Goal: Task Accomplishment & Management: Use online tool/utility

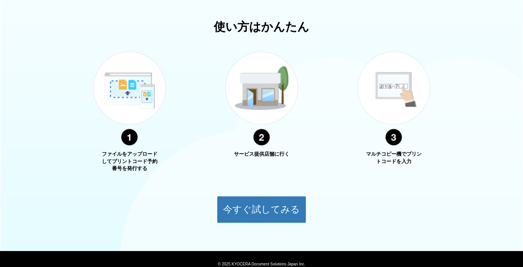
scroll to position [280, 0]
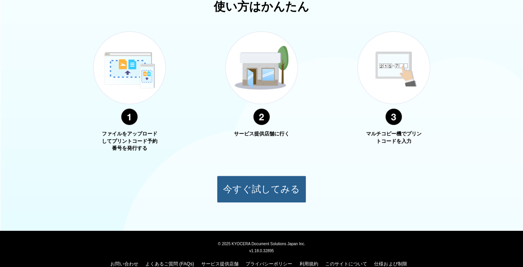
click at [220, 180] on button "今すぐ試してみる" at bounding box center [261, 188] width 89 height 27
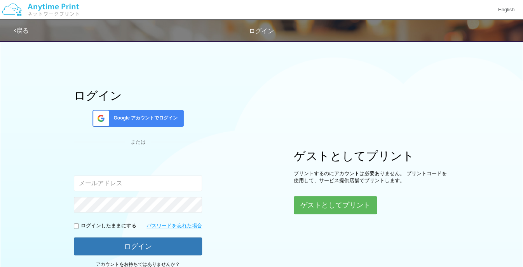
click at [269, 188] on div "ログイン Google アカウントでログイン または 入力されたメールアドレスまたはパスワードが正しくありません。 ログインしたままにする パスワードを忘れた…" at bounding box center [261, 156] width 467 height 238
click at [257, 185] on div "ログイン Google アカウントでログイン または 入力されたメールアドレスまたはパスワードが正しくありません。 ログインしたままにする パスワードを忘れた…" at bounding box center [261, 156] width 467 height 238
click at [329, 204] on button "ゲストとしてプリント" at bounding box center [335, 204] width 82 height 17
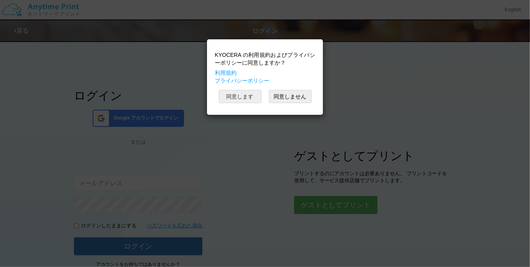
click at [242, 99] on button "同意します" at bounding box center [240, 96] width 43 height 13
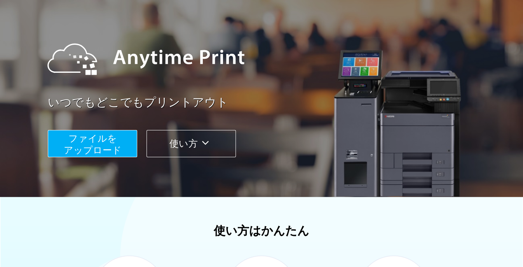
click at [177, 152] on button "使い方" at bounding box center [191, 143] width 89 height 27
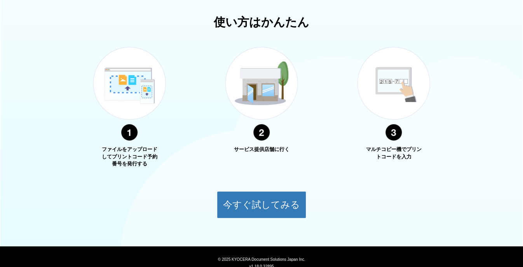
scroll to position [280, 0]
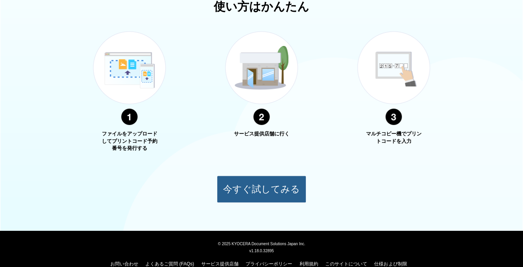
click at [247, 198] on button "今すぐ試してみる" at bounding box center [261, 188] width 89 height 27
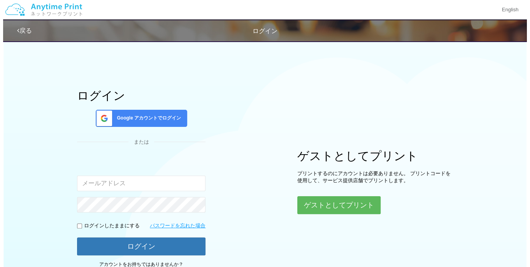
scroll to position [63, 0]
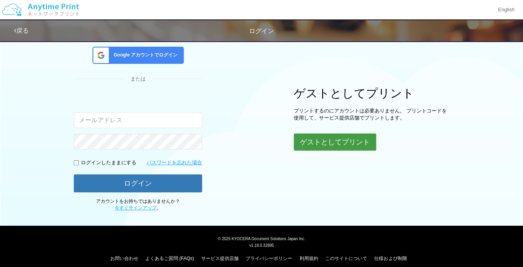
click at [314, 146] on button "ゲストとしてプリント" at bounding box center [335, 141] width 82 height 17
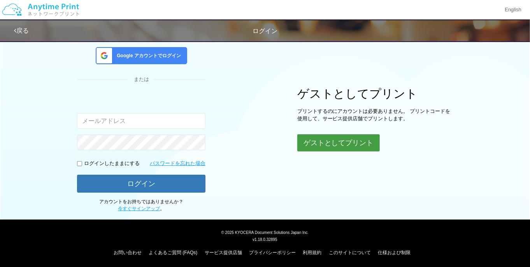
scroll to position [0, 0]
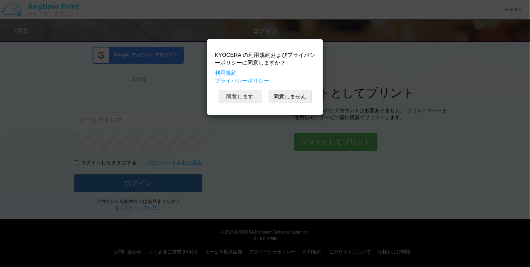
click at [236, 93] on button "同意します" at bounding box center [240, 96] width 43 height 13
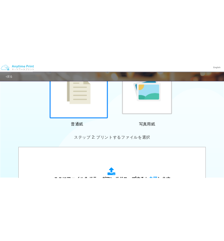
scroll to position [226, 0]
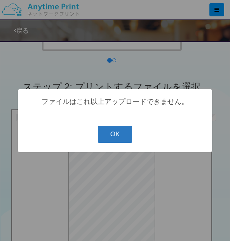
click at [112, 139] on button "OK" at bounding box center [115, 134] width 35 height 17
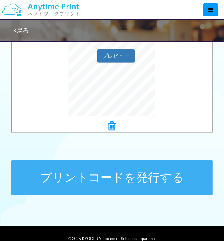
scroll to position [392, 0]
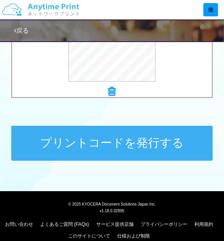
click at [78, 150] on button "プリントコードを発行する" at bounding box center [111, 143] width 201 height 35
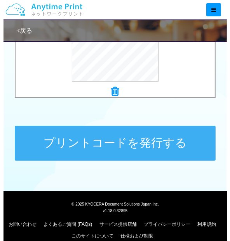
scroll to position [0, 0]
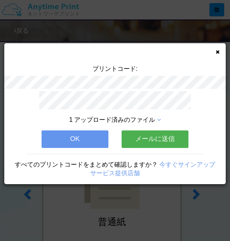
click at [151, 141] on button "メールに送信" at bounding box center [155, 138] width 67 height 17
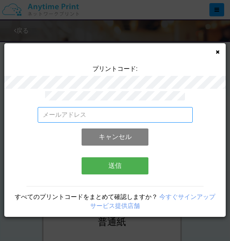
click at [70, 108] on input "email" at bounding box center [115, 115] width 155 height 16
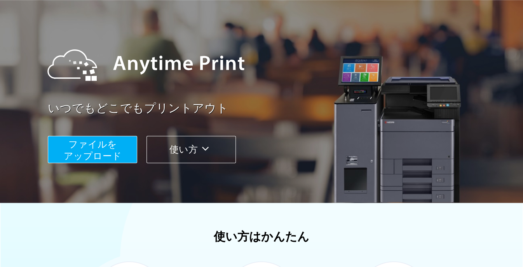
scroll to position [112, 0]
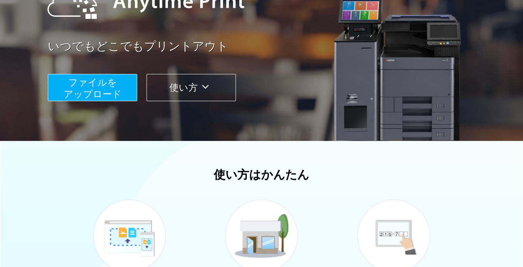
click at [82, 94] on span "ファイルを ​​アップロード" at bounding box center [93, 88] width 58 height 22
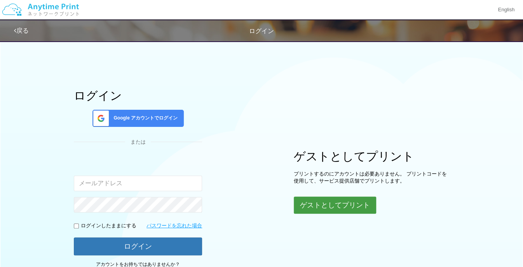
click at [315, 210] on button "ゲストとしてプリント" at bounding box center [335, 204] width 82 height 17
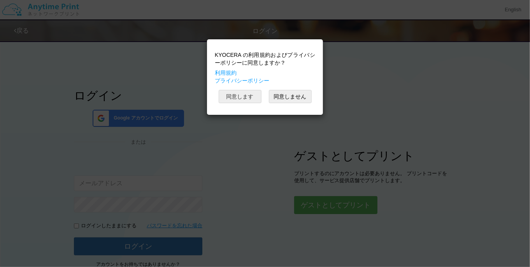
click at [248, 94] on button "同意します" at bounding box center [240, 96] width 43 height 13
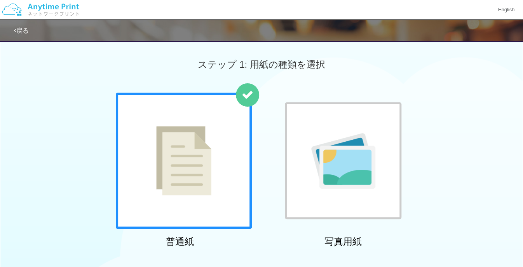
click at [192, 149] on img at bounding box center [183, 160] width 55 height 69
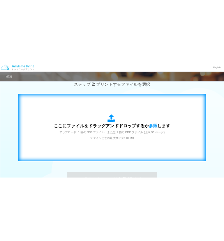
scroll to position [224, 0]
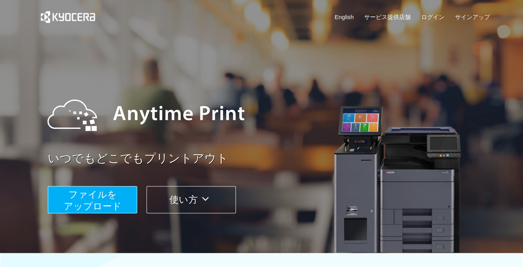
click at [123, 192] on button "ファイルを ​​アップロード" at bounding box center [92, 199] width 89 height 27
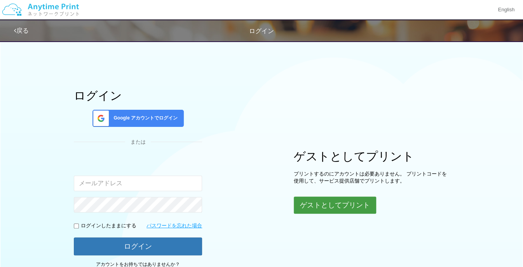
click at [304, 205] on button "ゲストとしてプリント" at bounding box center [335, 204] width 82 height 17
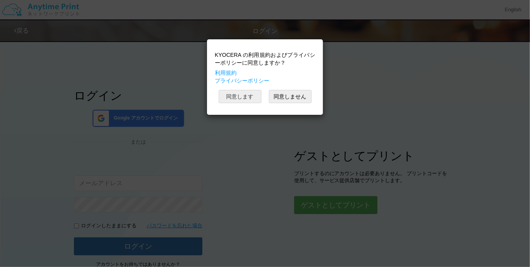
click at [243, 99] on button "同意します" at bounding box center [240, 96] width 43 height 13
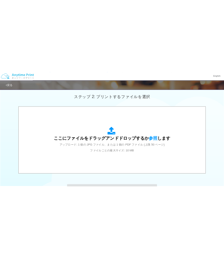
scroll to position [224, 0]
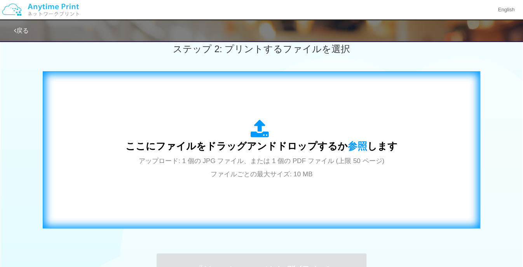
click at [268, 173] on div "ここにファイルをドラッグアンドドロップするか 参照 します アップロード: 1 個の JPG ファイル、または 1 個の PDF ファイル (上限 50 ペー…" at bounding box center [262, 149] width 272 height 61
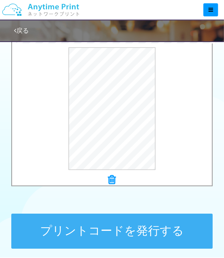
scroll to position [307, 0]
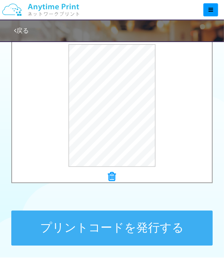
click at [89, 225] on button "プリントコードを発行する" at bounding box center [111, 227] width 201 height 35
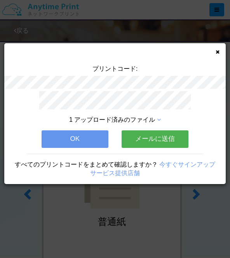
click at [130, 136] on button "メールに送信" at bounding box center [155, 138] width 67 height 17
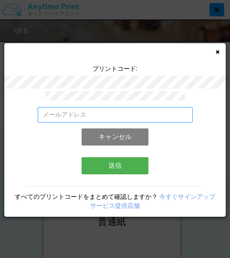
click at [70, 107] on input "email" at bounding box center [115, 115] width 155 height 16
paste input "[EMAIL_ADDRESS][DOMAIN_NAME]"
type input "[EMAIL_ADDRESS][DOMAIN_NAME]"
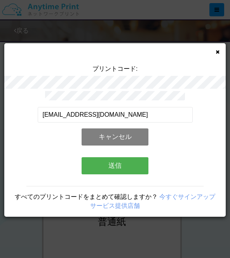
click at [93, 163] on button "送信" at bounding box center [115, 165] width 67 height 17
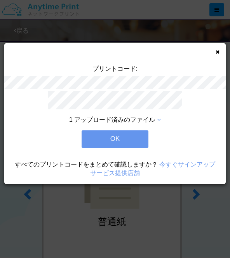
click at [159, 118] on icon at bounding box center [159, 120] width 4 height 6
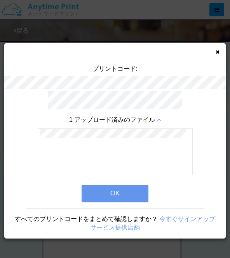
click at [131, 188] on button "OK" at bounding box center [115, 193] width 67 height 17
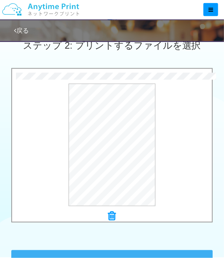
scroll to position [336, 0]
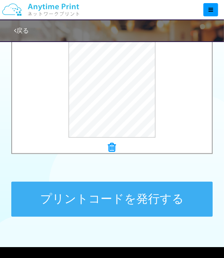
click at [73, 196] on button "プリントコードを発行する" at bounding box center [111, 199] width 201 height 35
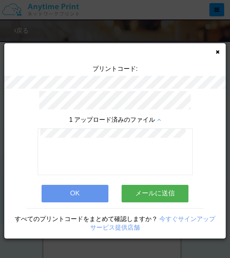
click at [158, 187] on button "メールに送信" at bounding box center [155, 193] width 67 height 17
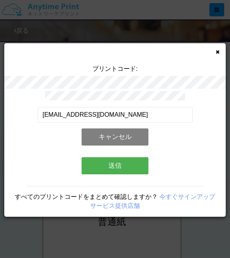
click at [114, 165] on button "送信" at bounding box center [115, 165] width 67 height 17
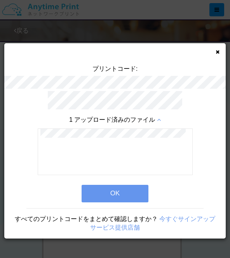
click at [107, 191] on button "OK" at bounding box center [115, 193] width 67 height 17
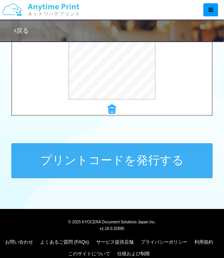
scroll to position [385, 0]
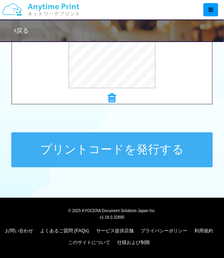
click at [98, 149] on button "プリントコードを発行する" at bounding box center [111, 149] width 201 height 35
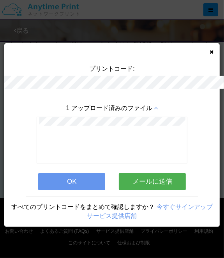
scroll to position [0, 0]
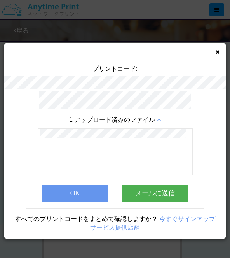
click at [154, 192] on button "メールに送信" at bounding box center [155, 193] width 67 height 17
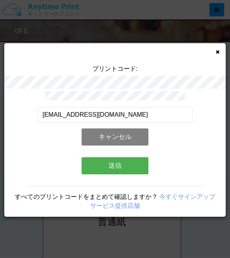
click at [111, 165] on button "送信" at bounding box center [115, 165] width 67 height 17
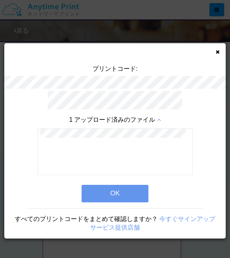
click at [110, 197] on button "OK" at bounding box center [115, 193] width 67 height 17
